Goal: Task Accomplishment & Management: Use online tool/utility

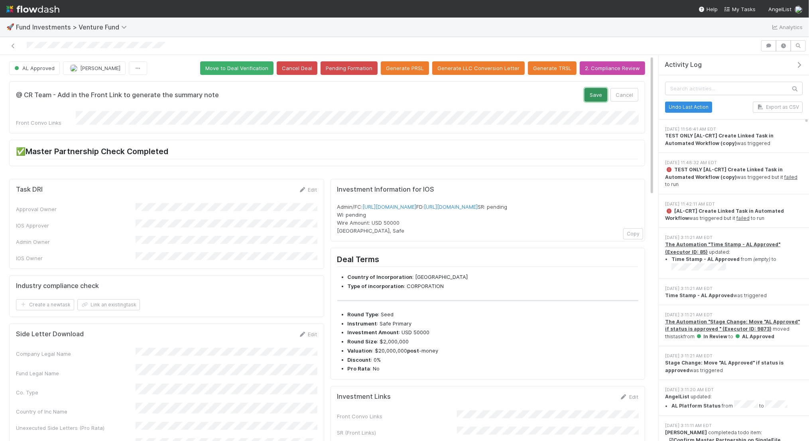
click at [593, 94] on button "Save" at bounding box center [595, 95] width 23 height 14
click at [589, 93] on button "Save" at bounding box center [595, 95] width 23 height 14
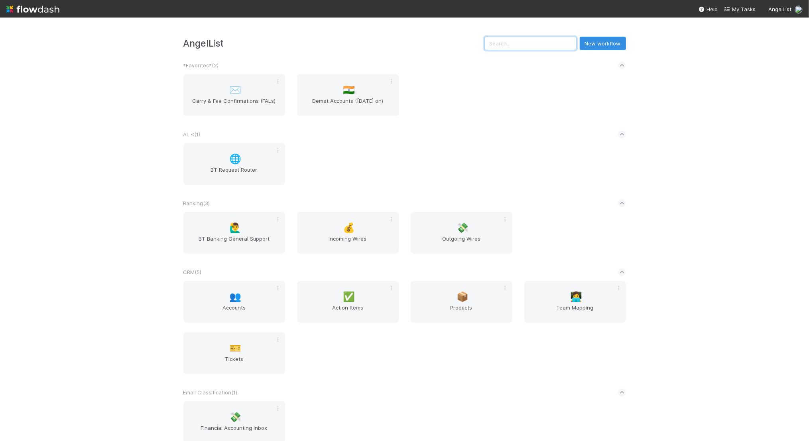
click at [552, 46] on input "text" at bounding box center [530, 44] width 92 height 14
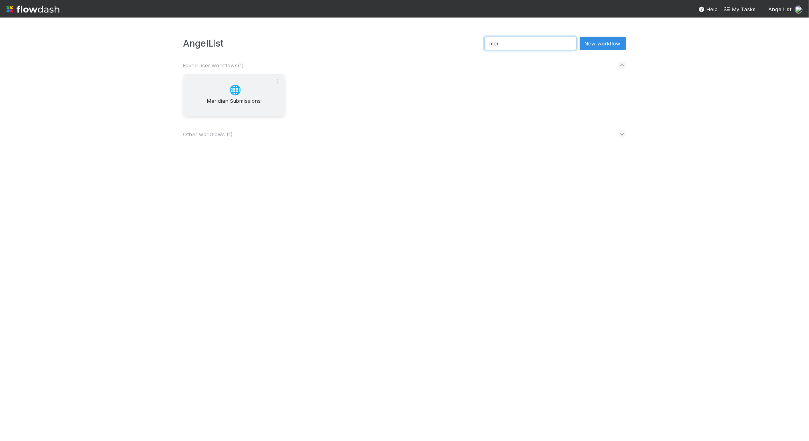
type input "mer"
click at [255, 94] on div "🌐 Meridian Submissions" at bounding box center [234, 95] width 102 height 42
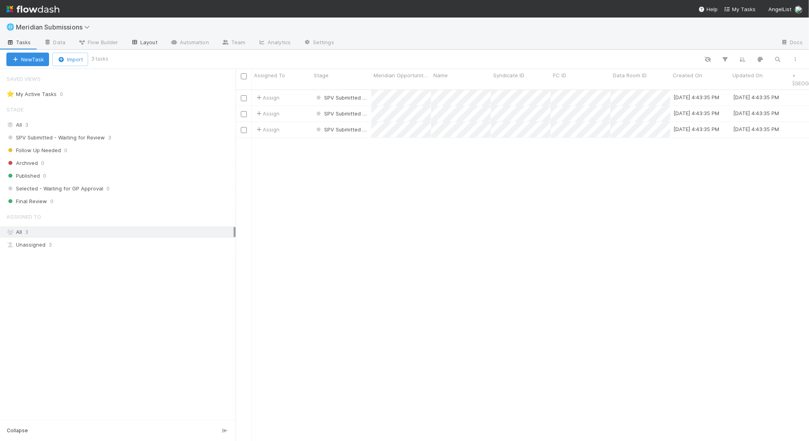
click at [140, 45] on link "Layout" at bounding box center [143, 43] width 39 height 13
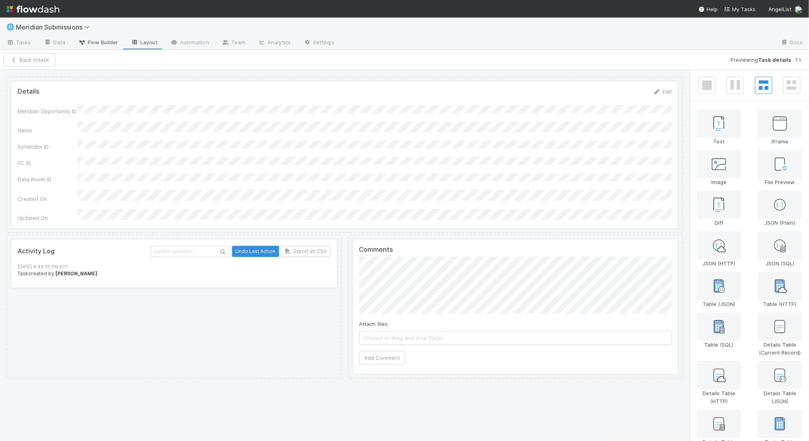
click at [107, 43] on span "Flow Builder" at bounding box center [98, 42] width 40 height 8
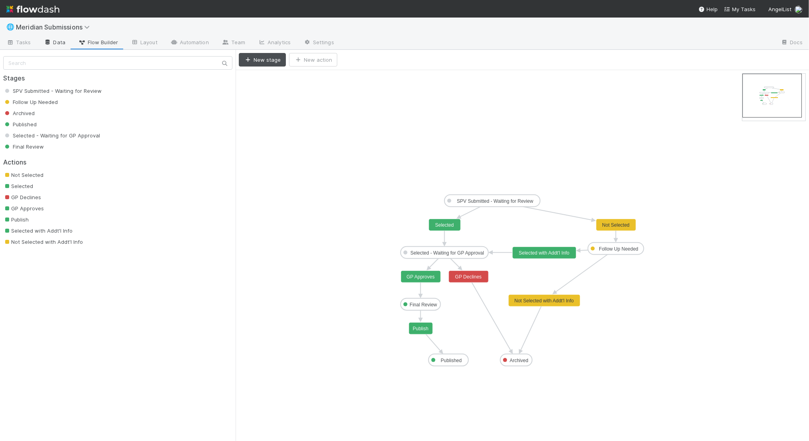
click at [59, 47] on link "Data" at bounding box center [54, 43] width 34 height 13
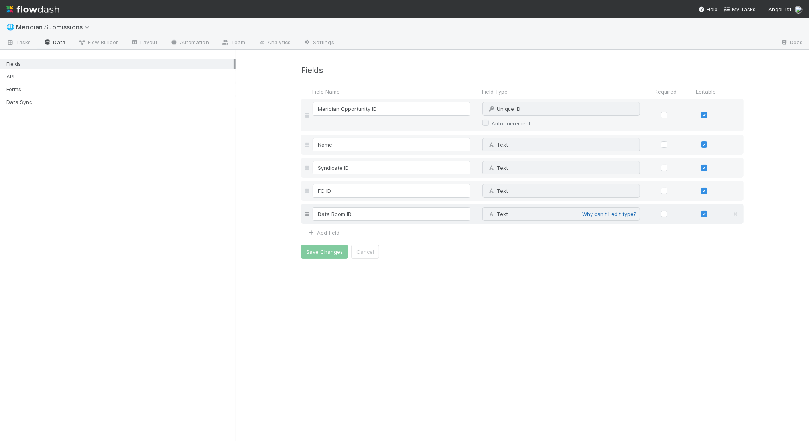
click at [608, 214] on link "Why can't I edit type?" at bounding box center [609, 214] width 54 height 6
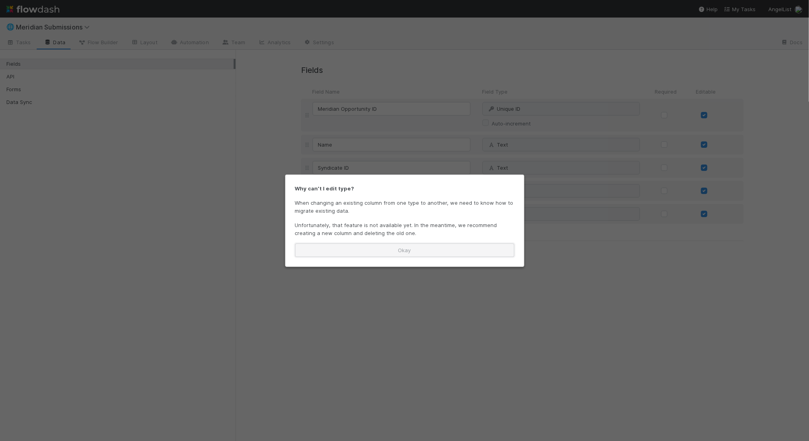
click at [488, 252] on button "Okay" at bounding box center [404, 250] width 219 height 14
